Goal: Navigation & Orientation: Find specific page/section

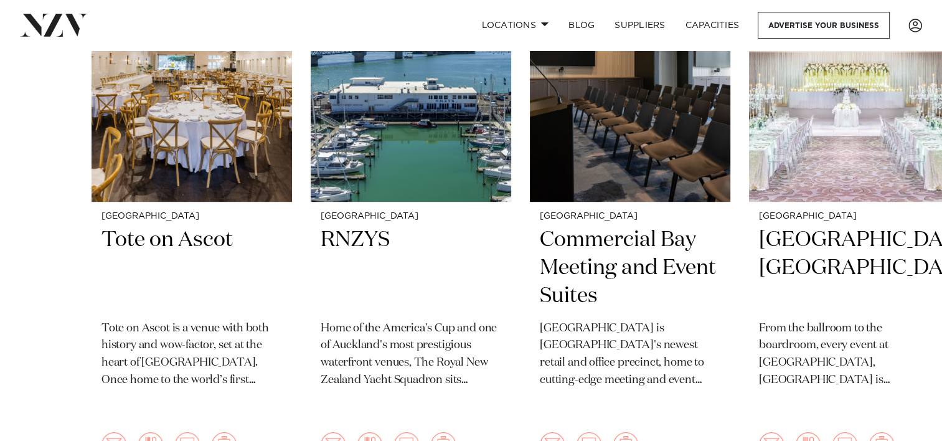
scroll to position [560, 0]
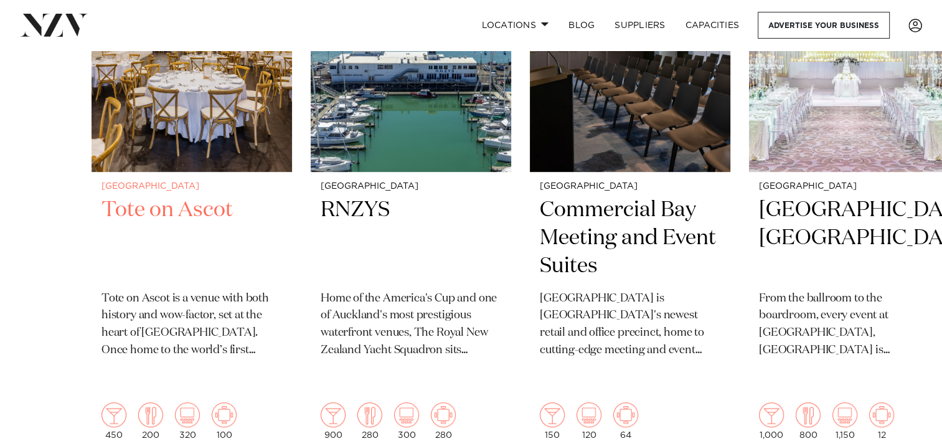
click at [197, 131] on img "1 / 49" at bounding box center [192, 37] width 201 height 269
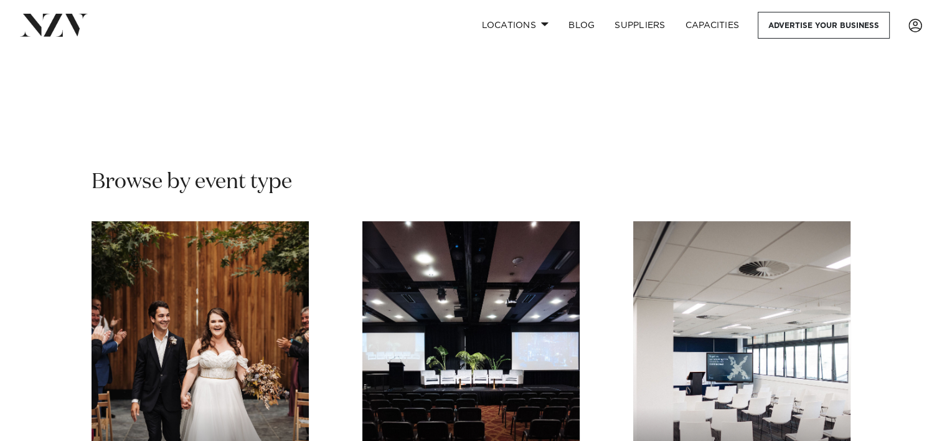
scroll to position [1059, 0]
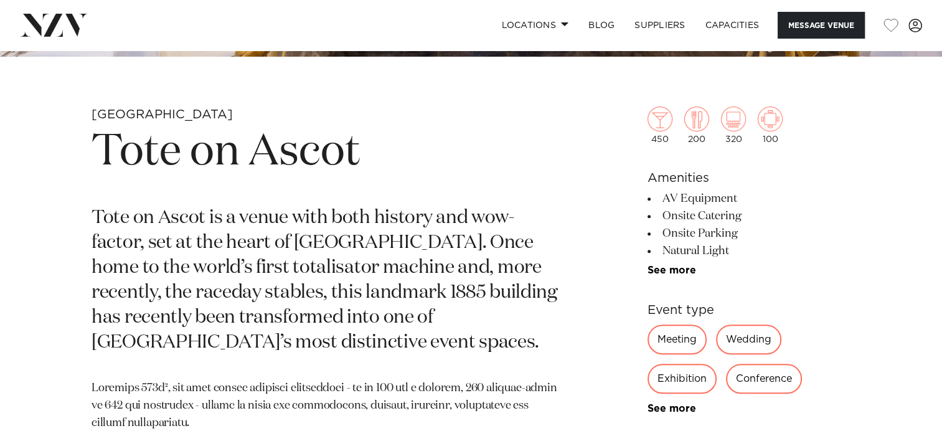
scroll to position [436, 0]
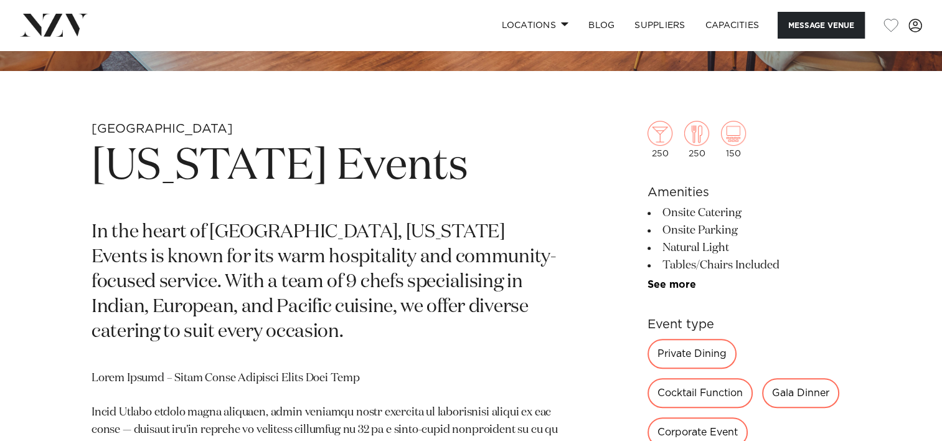
scroll to position [374, 0]
